Goal: Check status: Check status

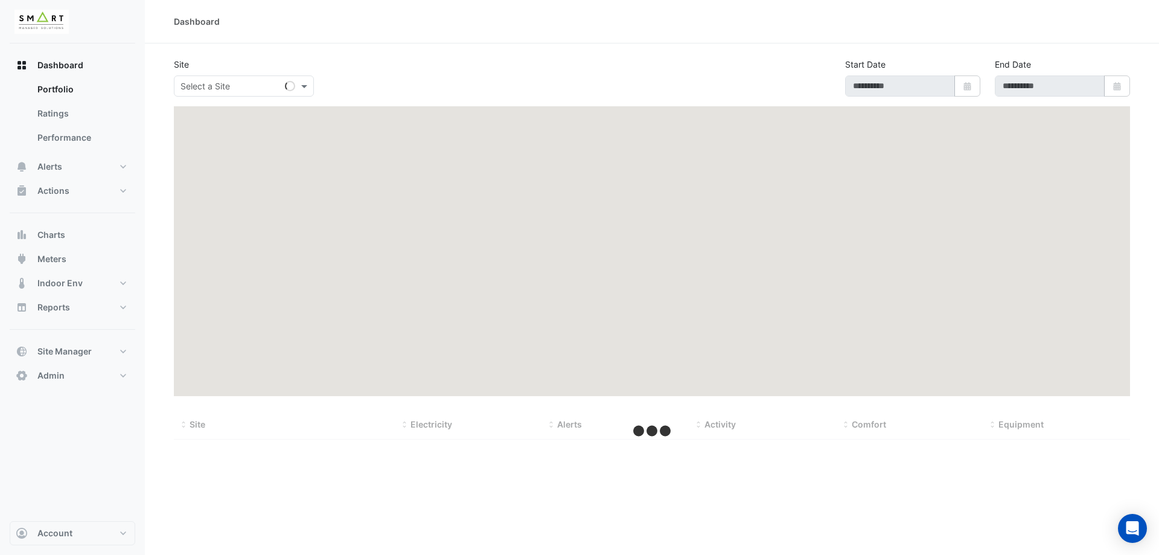
type input "**********"
select select "***"
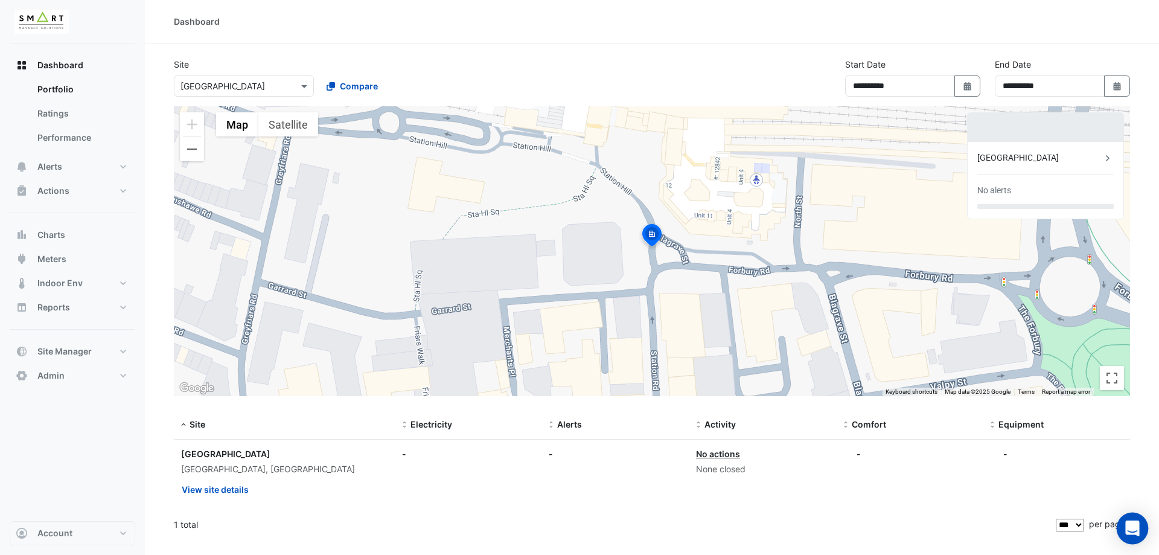
click at [1121, 514] on body "**********" at bounding box center [579, 277] width 1159 height 555
click at [1130, 533] on icon "Open Intercom Messenger" at bounding box center [1132, 528] width 14 height 16
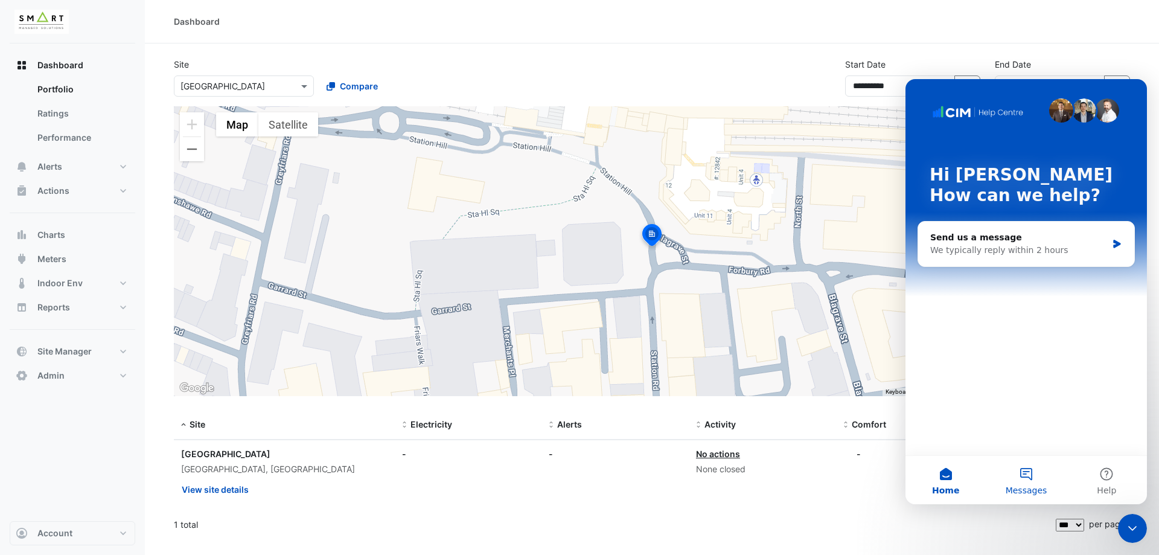
click at [1029, 487] on span "Messages" at bounding box center [1026, 490] width 42 height 8
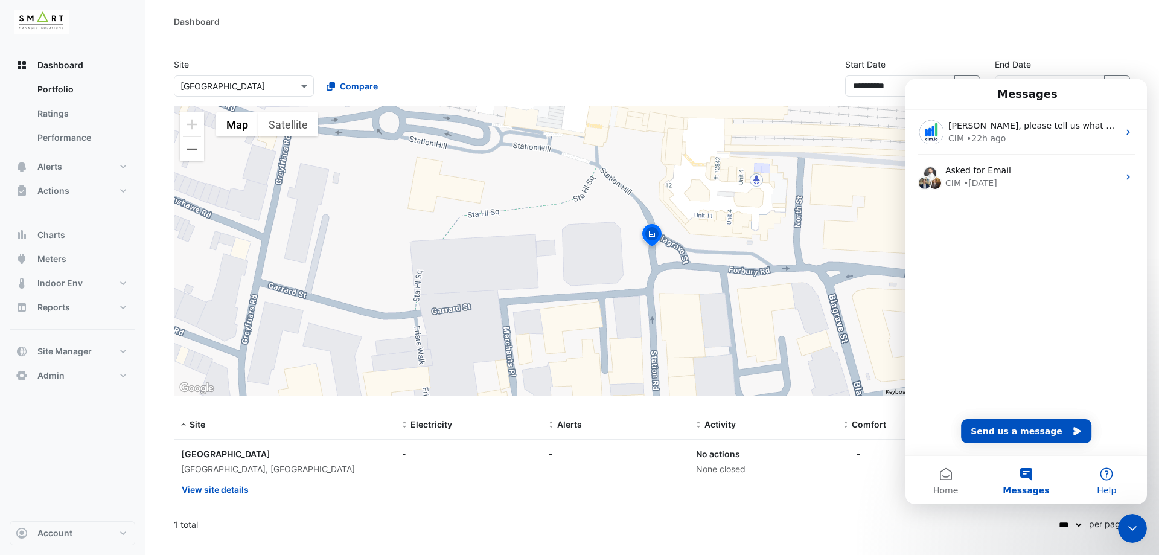
click at [1098, 479] on button "Help" at bounding box center [1106, 480] width 80 height 48
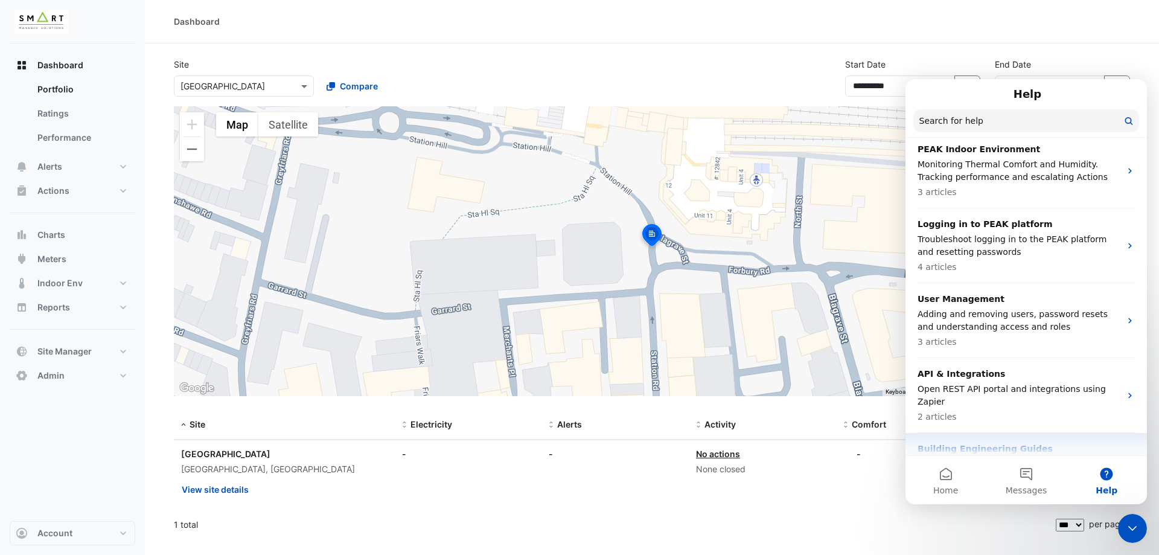
scroll to position [664, 0]
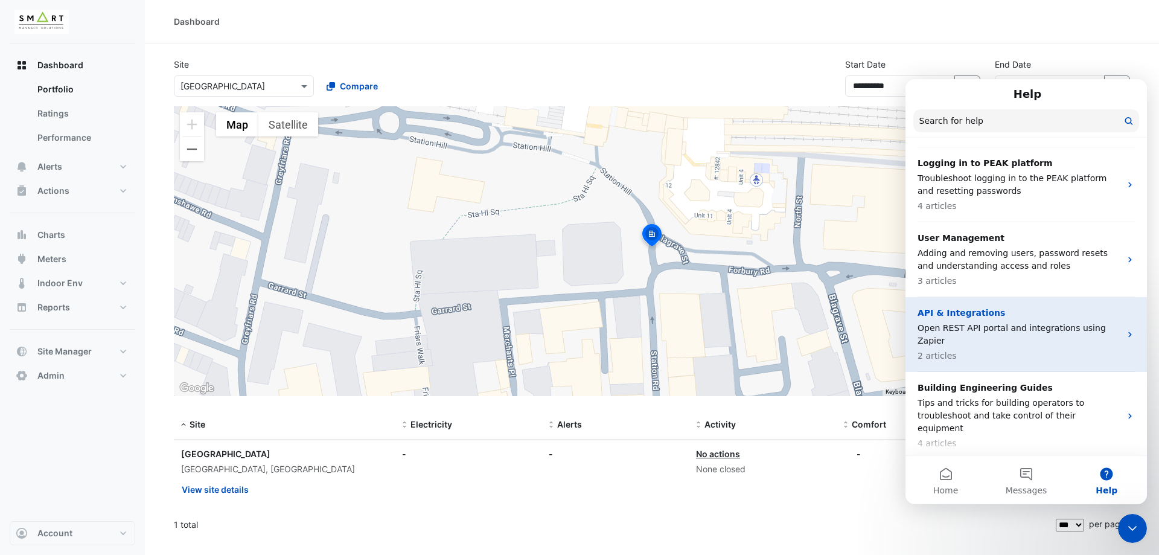
click at [988, 322] on p "Open REST API portal and integrations using Zapier" at bounding box center [1018, 334] width 203 height 25
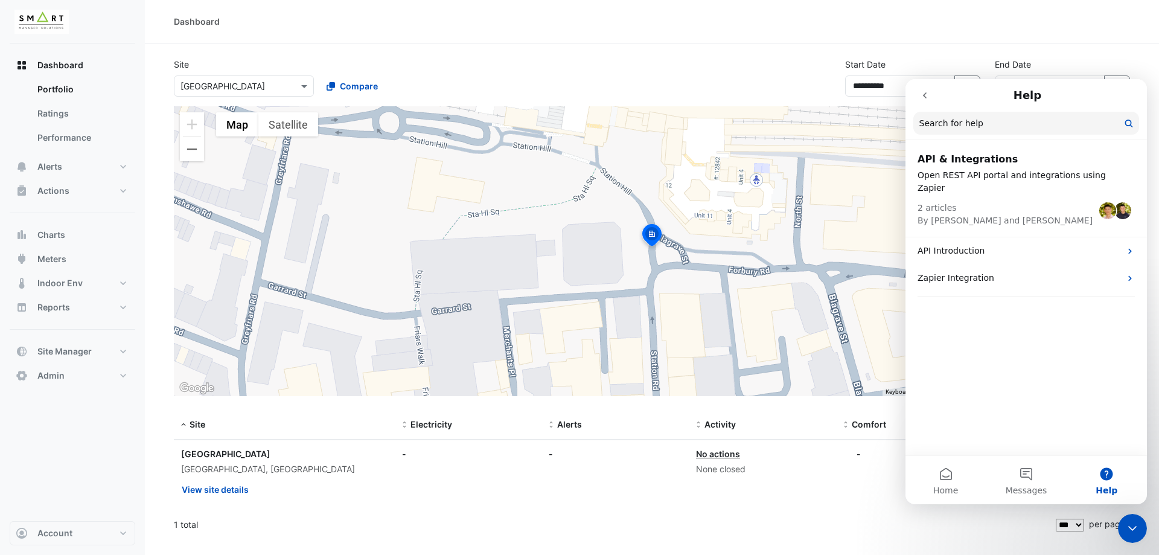
click at [980, 158] on h2 "API & Integrations" at bounding box center [1025, 159] width 217 height 14
click at [973, 244] on p "API Introduction" at bounding box center [1018, 250] width 203 height 13
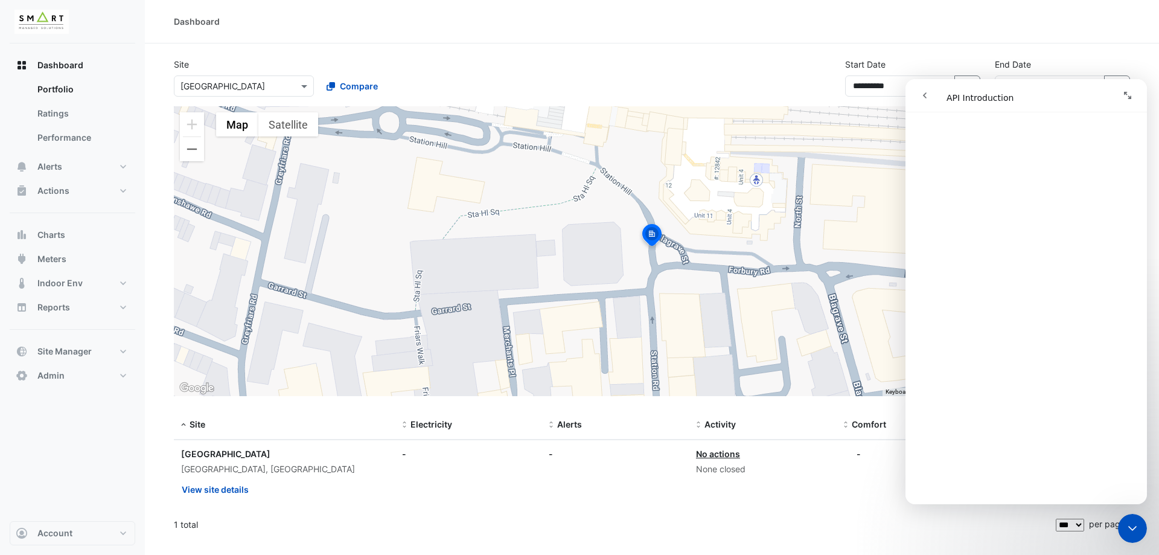
scroll to position [326, 0]
click at [922, 95] on icon "go back" at bounding box center [925, 96] width 10 height 10
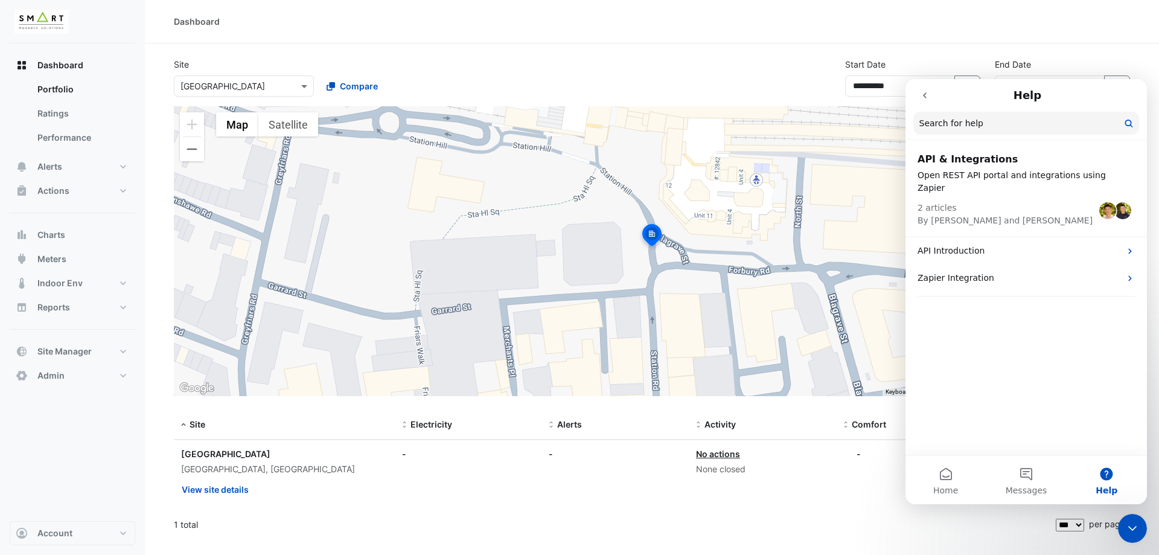
click at [919, 93] on button "go back" at bounding box center [924, 95] width 23 height 23
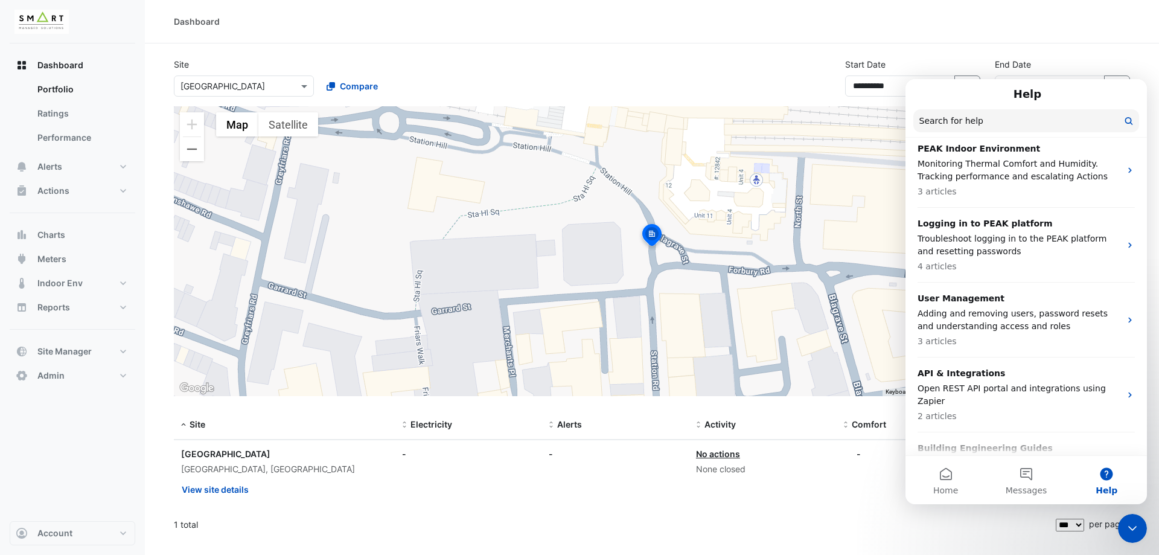
scroll to position [680, 0]
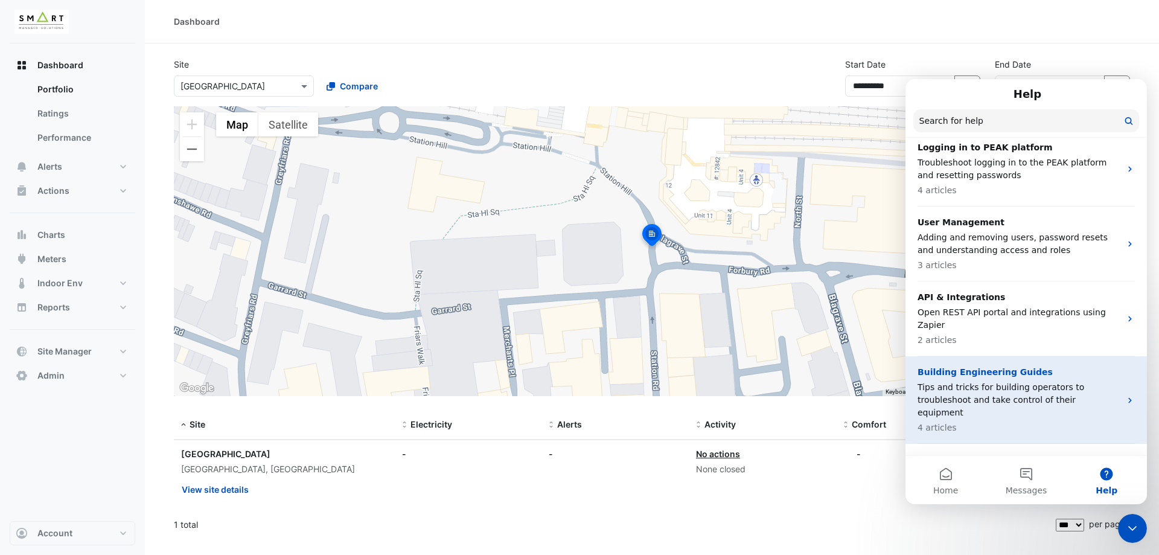
click at [992, 366] on p "Building Engineering Guides" at bounding box center [1018, 372] width 203 height 13
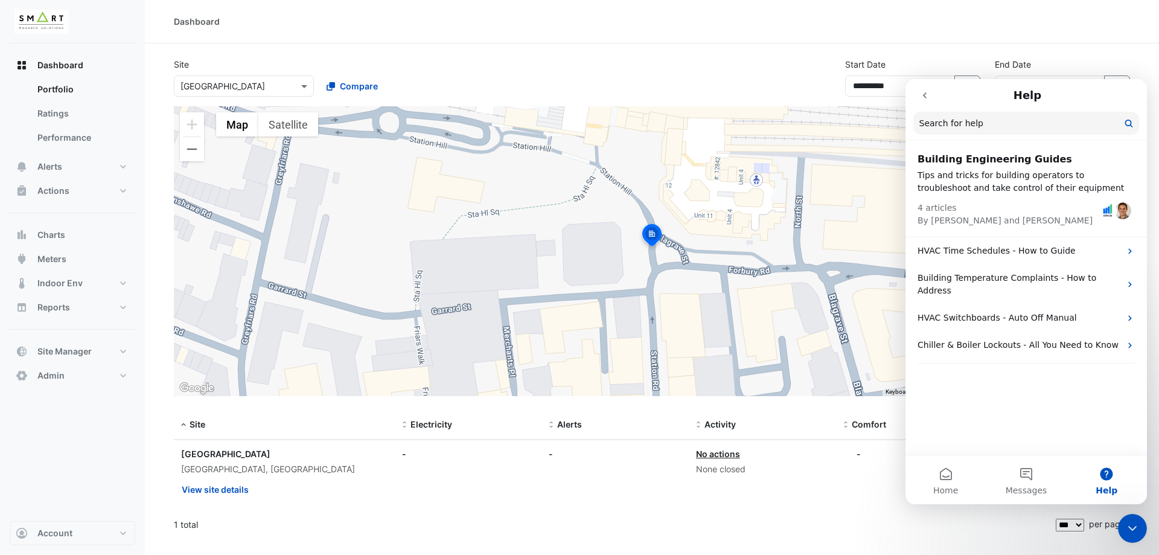
click at [928, 93] on icon "go back" at bounding box center [925, 96] width 10 height 10
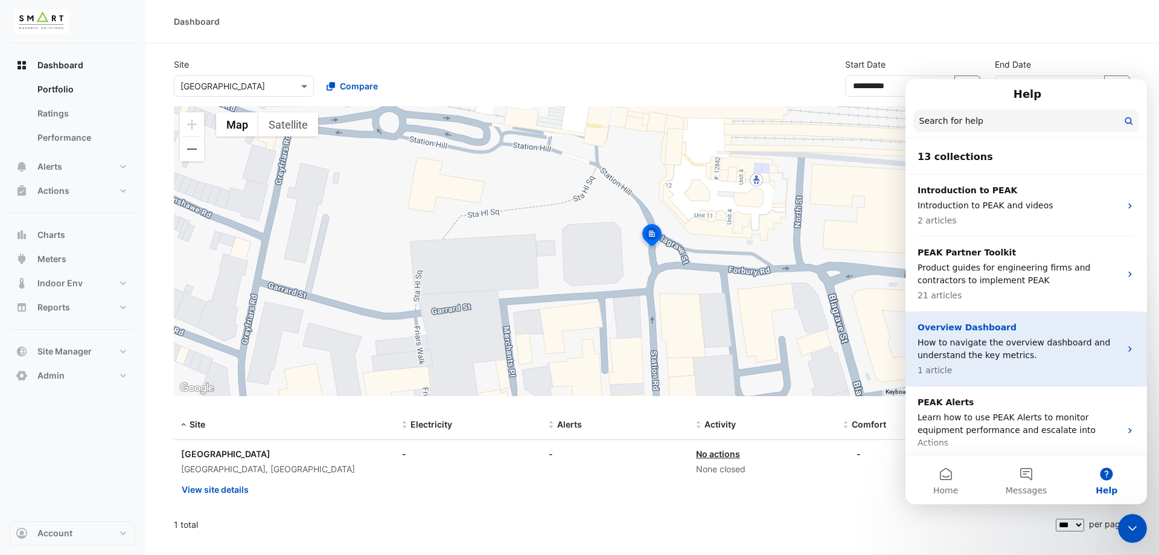
click at [994, 325] on p "Overview Dashboard" at bounding box center [1018, 327] width 203 height 13
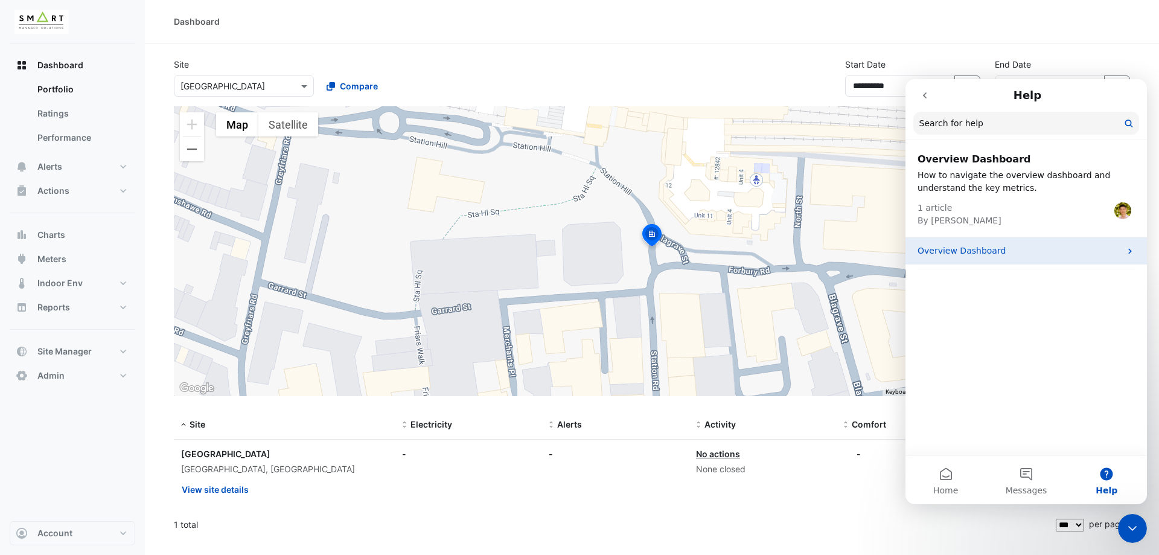
click at [979, 254] on p "Overview Dashboard" at bounding box center [1018, 250] width 203 height 13
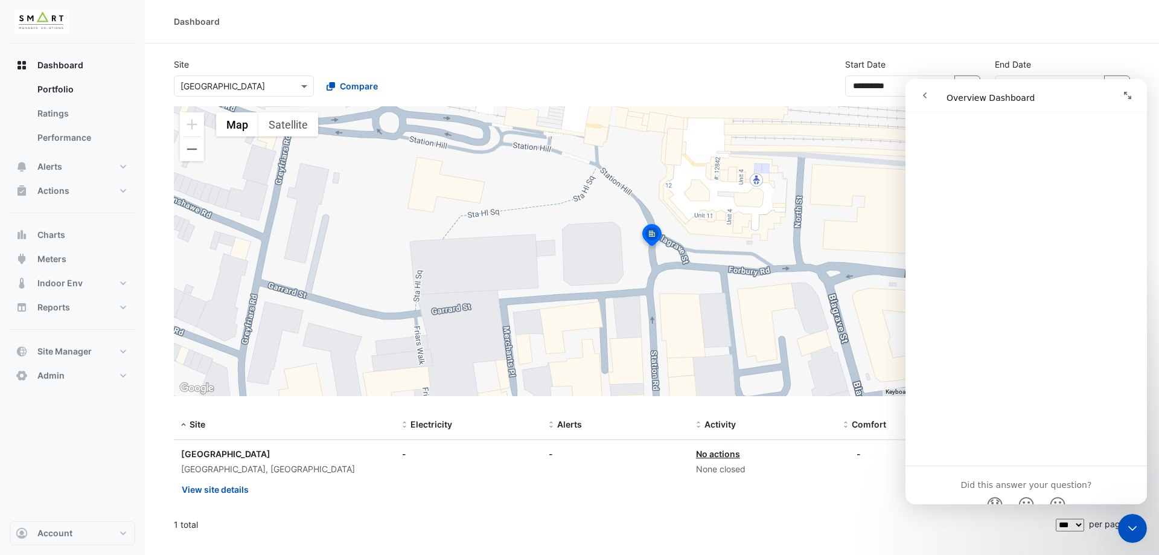
scroll to position [1494, 0]
click at [927, 97] on icon "go back" at bounding box center [925, 96] width 10 height 10
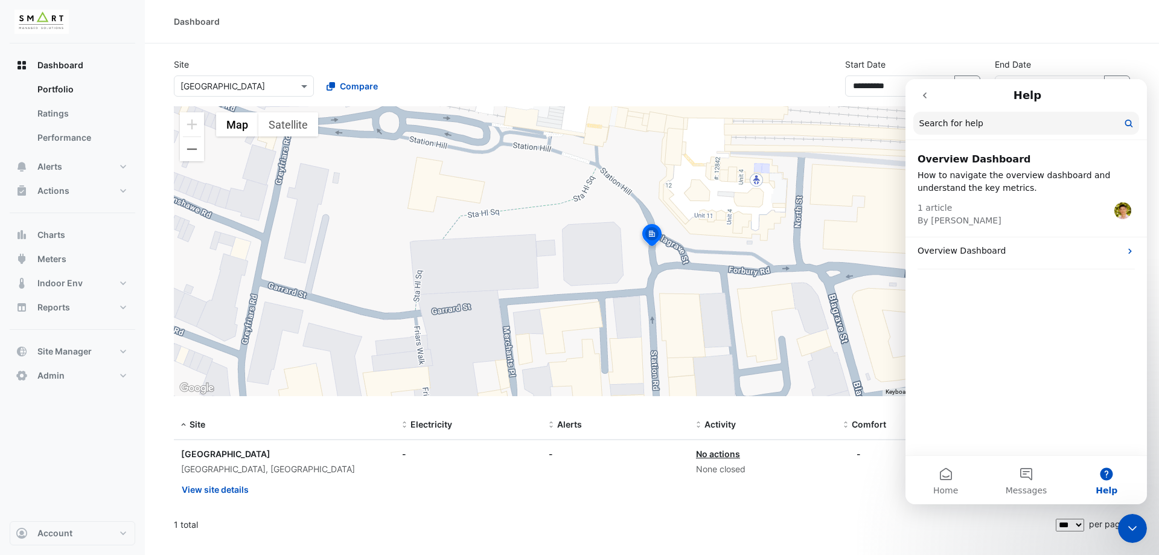
click at [924, 102] on button "go back" at bounding box center [924, 95] width 23 height 23
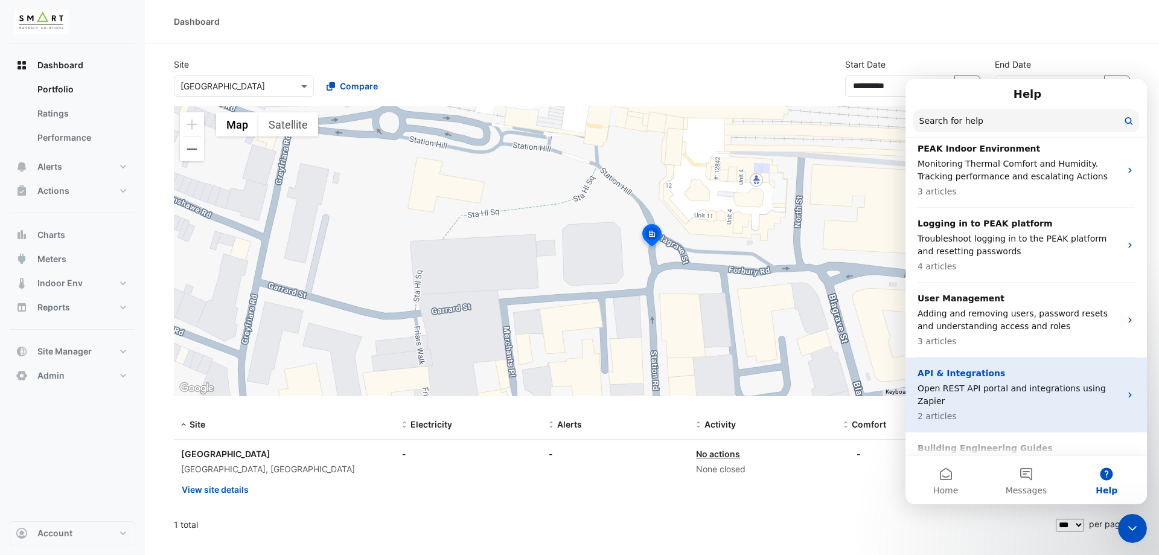
scroll to position [680, 0]
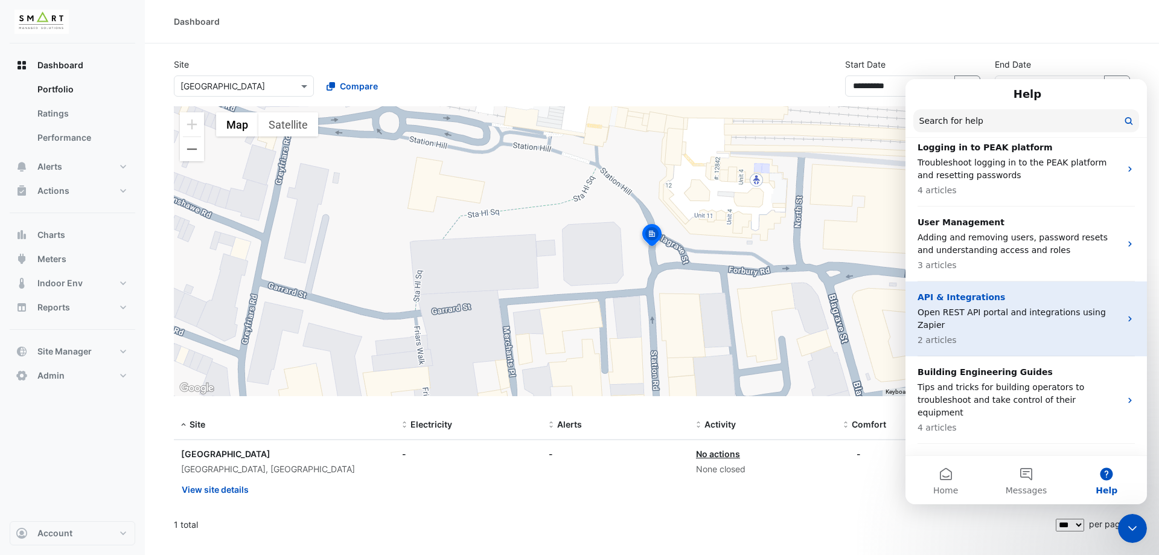
click at [995, 306] on p "Open REST API portal and integrations using Zapier" at bounding box center [1018, 318] width 203 height 25
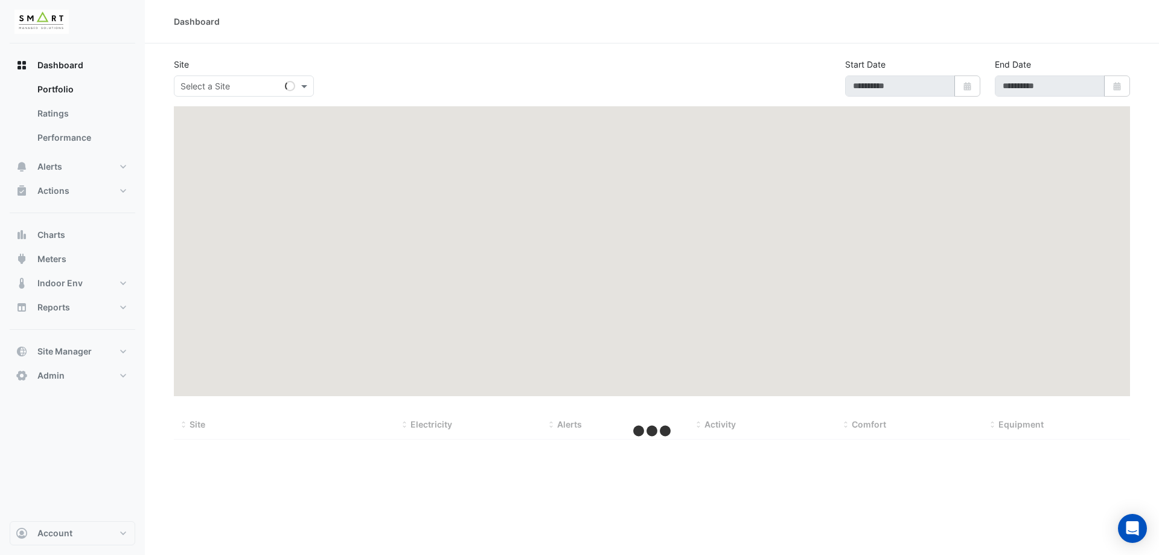
type input "**********"
select select "***"
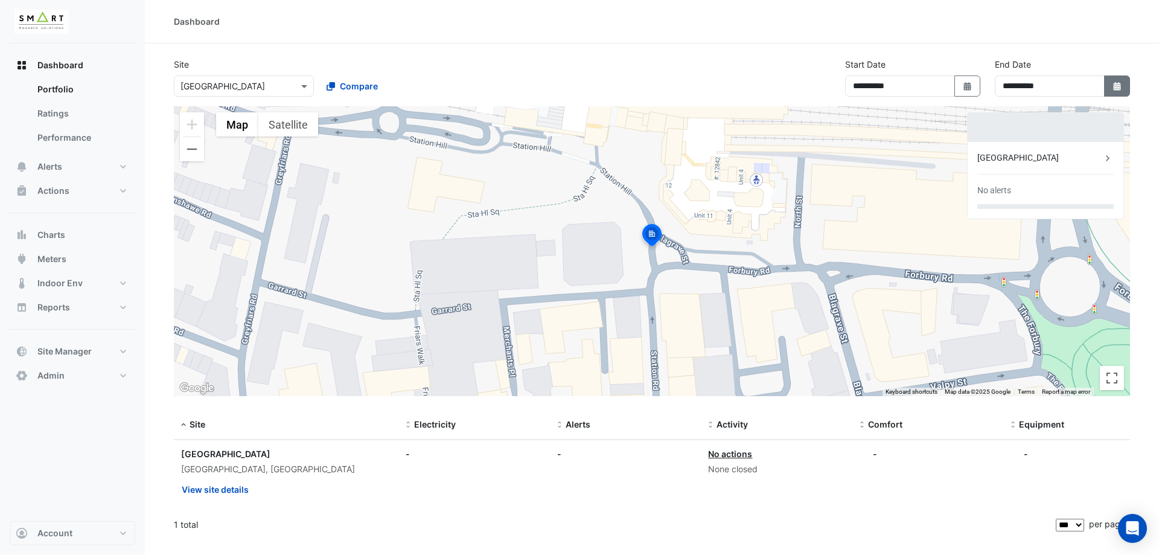
click at [1110, 91] on button "Select Date" at bounding box center [1117, 85] width 27 height 21
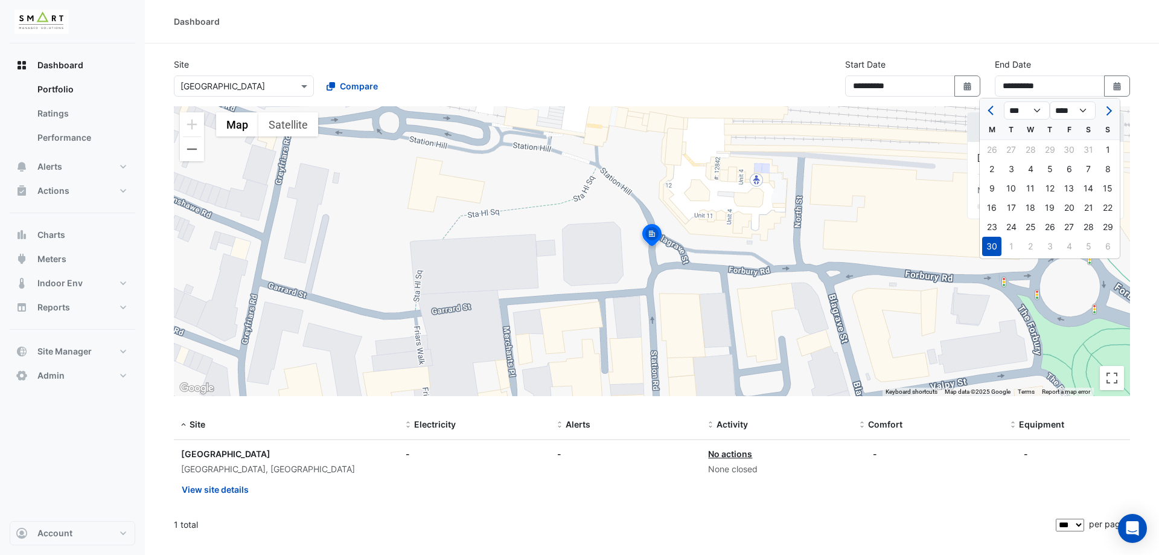
click at [1116, 115] on div at bounding box center [1107, 110] width 24 height 19
click at [1113, 110] on button "Next month" at bounding box center [1107, 110] width 14 height 19
click at [1106, 109] on span "Next month" at bounding box center [1107, 110] width 9 height 9
select select "*"
click at [1010, 185] on div "12" at bounding box center [1010, 188] width 19 height 19
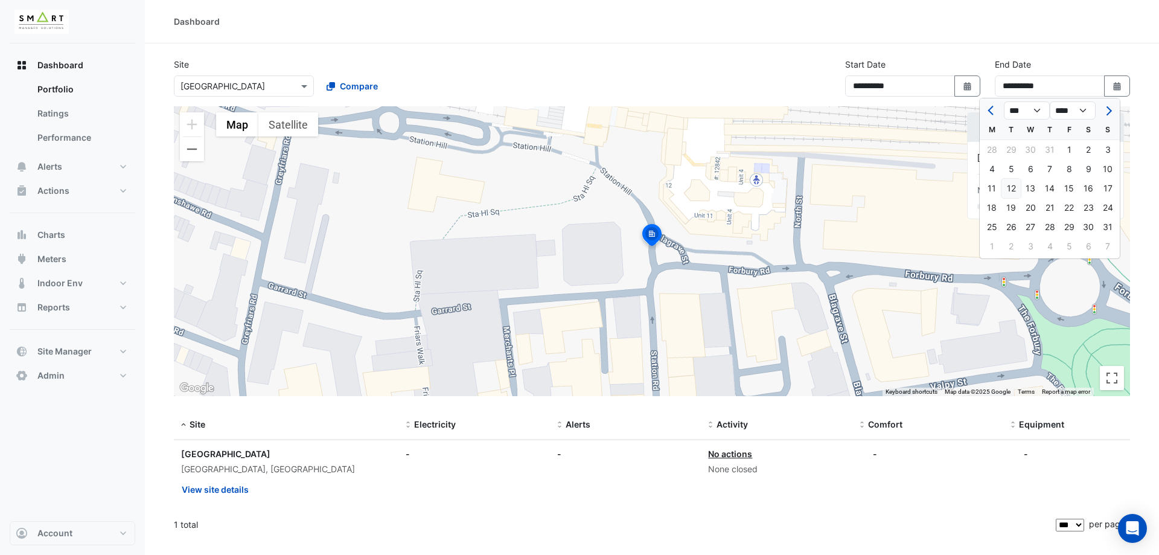
type input "**********"
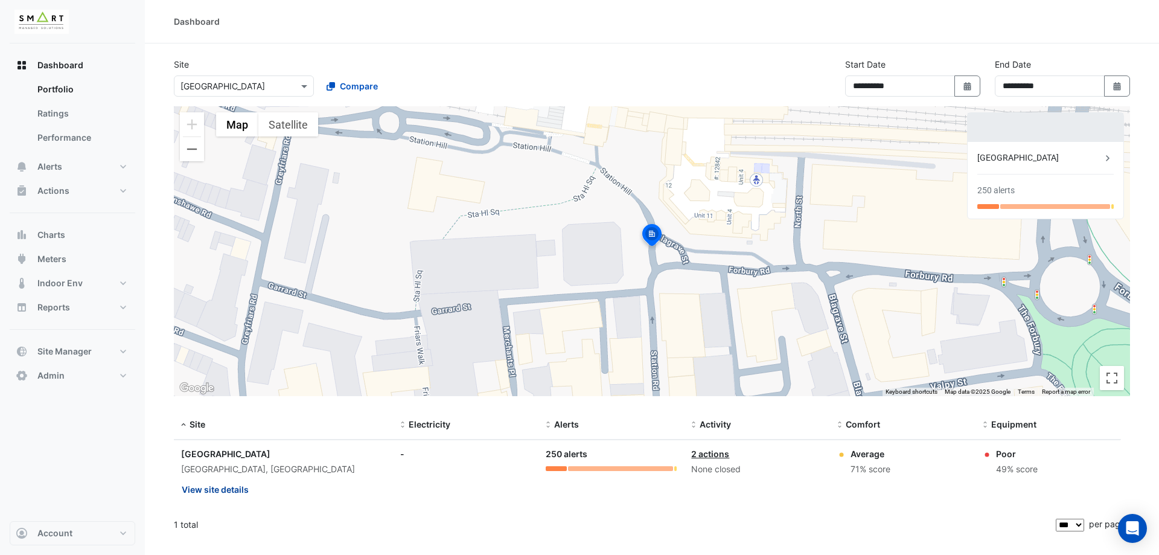
click at [234, 490] on button "View site details" at bounding box center [215, 489] width 68 height 21
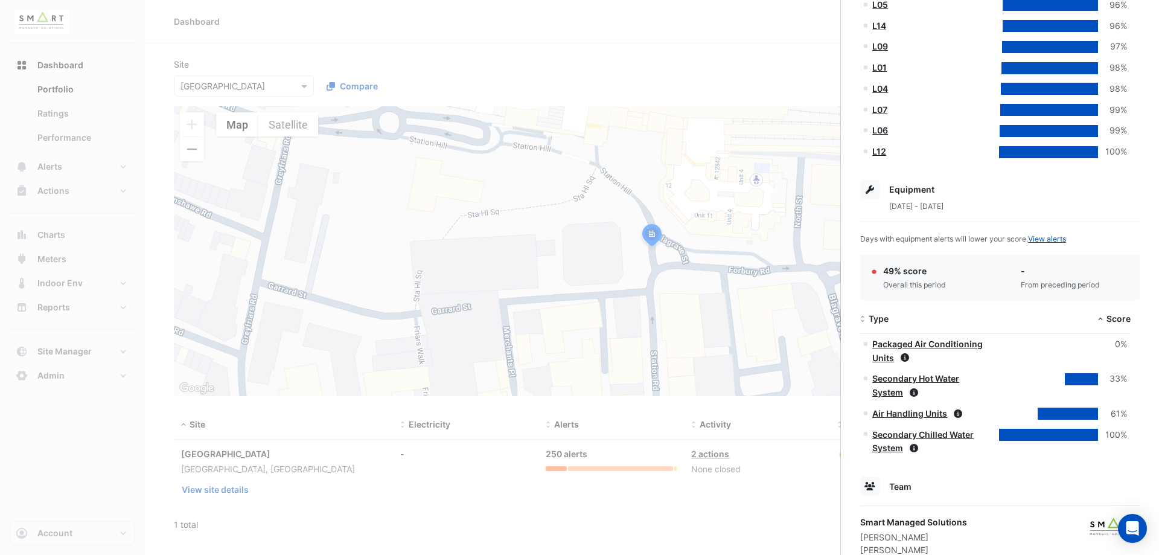
scroll to position [571, 0]
